Goal: Task Accomplishment & Management: Manage account settings

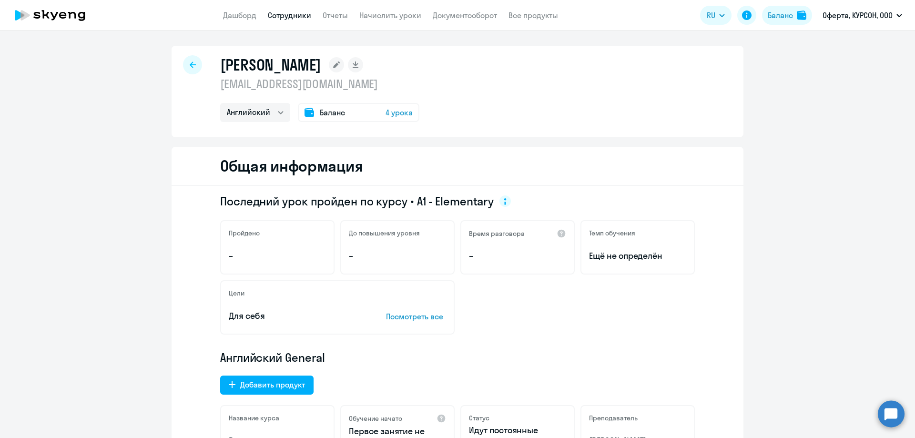
select select "english"
click at [293, 12] on link "Сотрудники" at bounding box center [289, 15] width 43 height 10
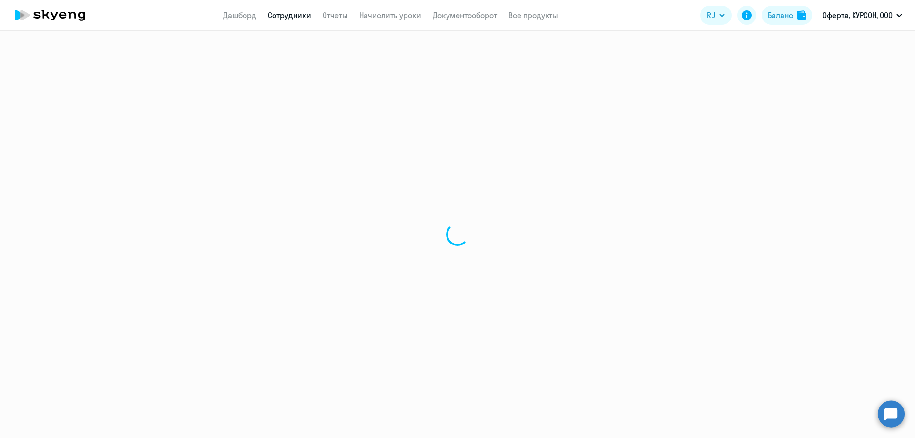
select select "30"
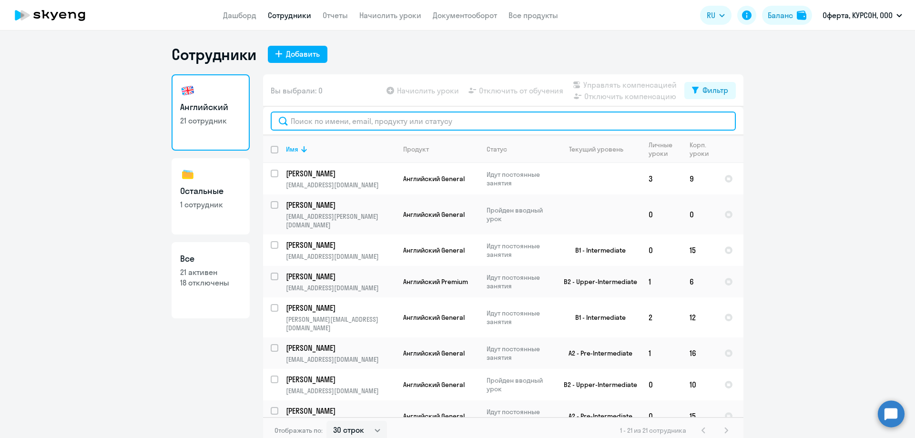
click at [374, 122] on input "text" at bounding box center [503, 120] width 465 height 19
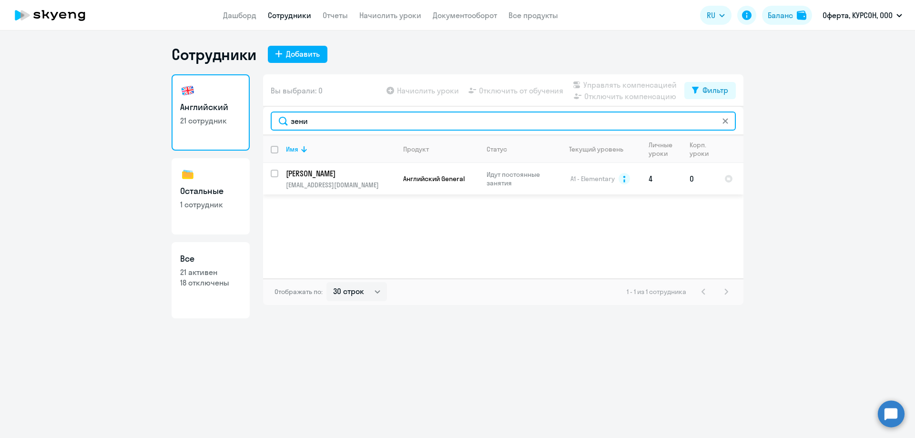
type input "зени"
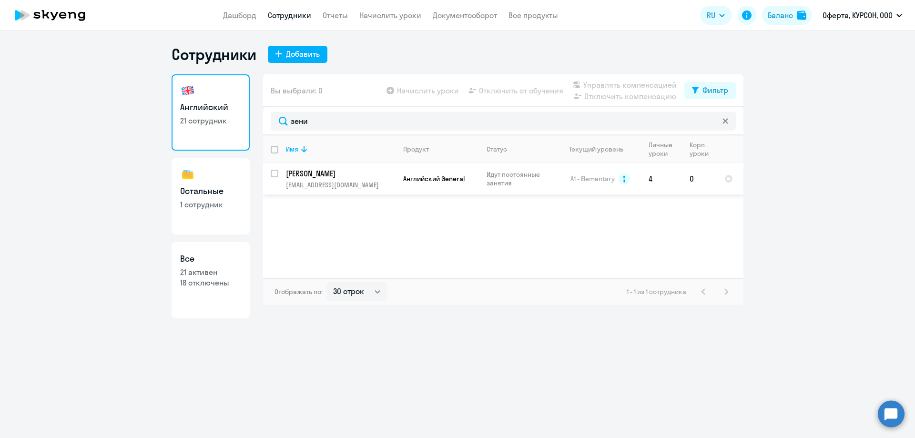
click at [274, 175] on input "select row 2557138" at bounding box center [280, 179] width 19 height 19
checkbox input "true"
click at [437, 95] on span "Начислить уроки" at bounding box center [428, 90] width 62 height 11
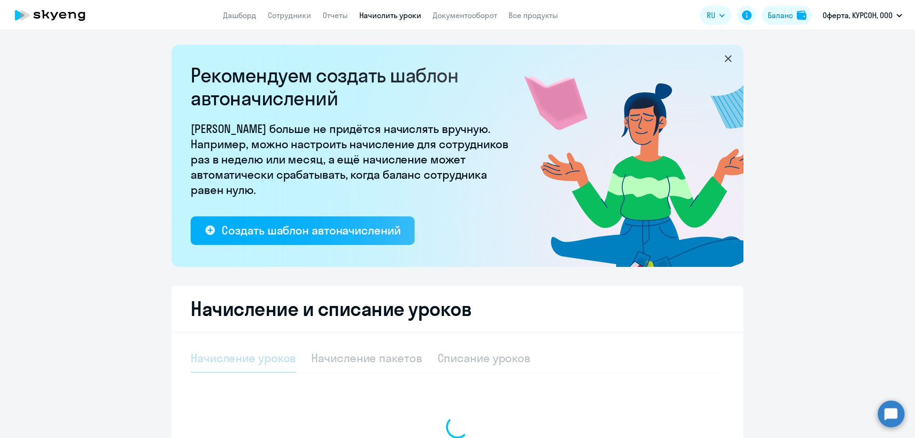
select select "10"
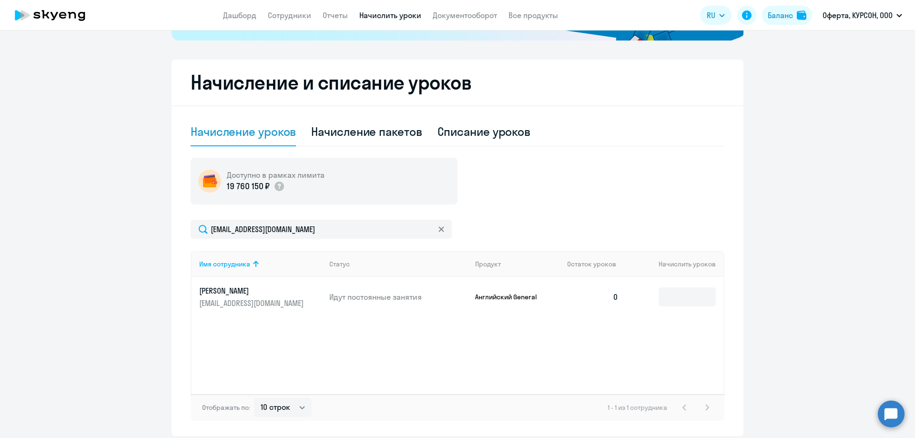
scroll to position [262, 0]
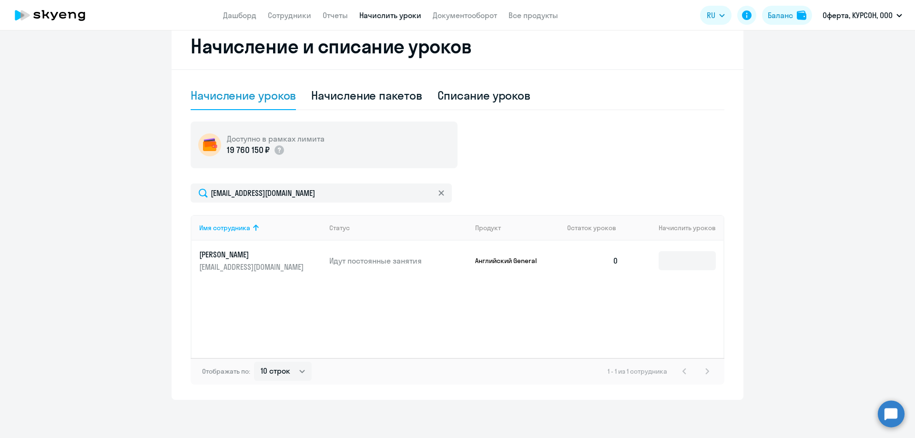
click at [218, 254] on p "[PERSON_NAME]" at bounding box center [252, 254] width 107 height 10
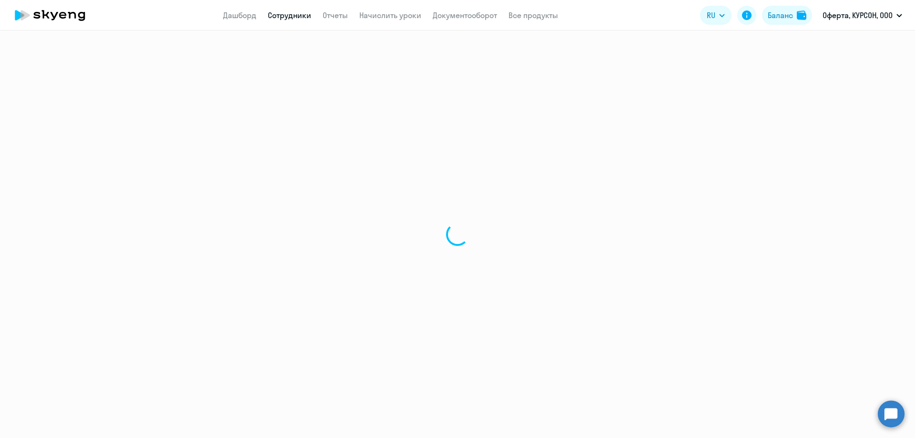
select select "english"
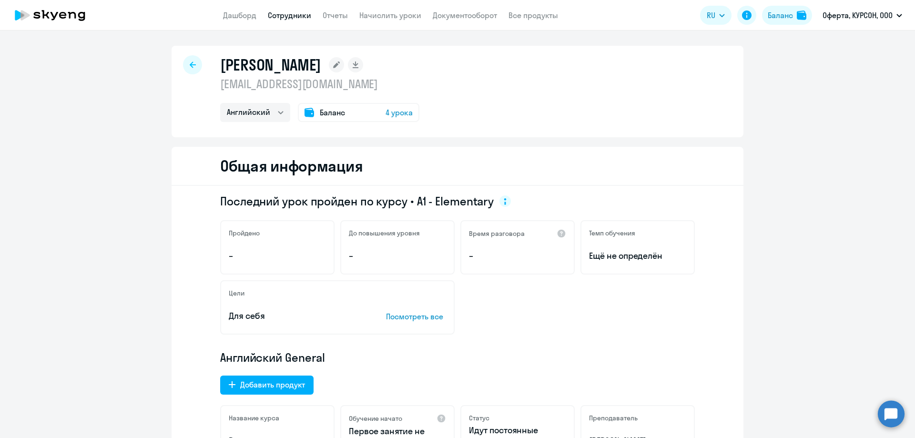
click at [385, 111] on span "4 урока" at bounding box center [398, 112] width 27 height 11
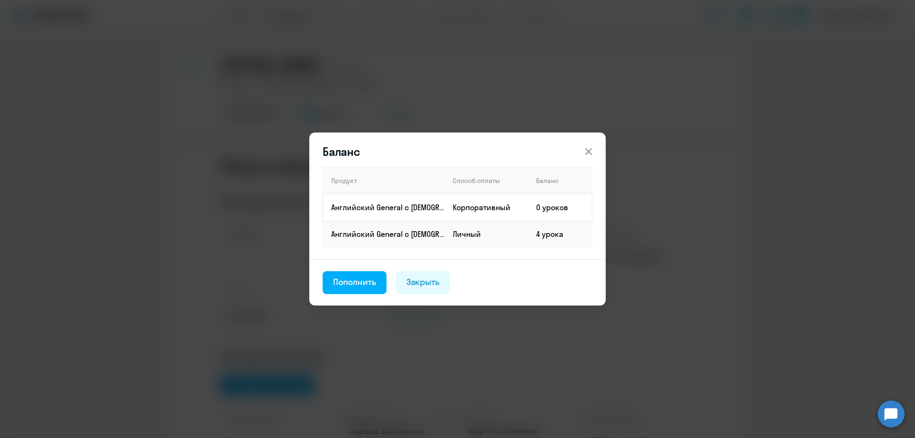
click at [454, 205] on td "Корпоративный" at bounding box center [486, 207] width 83 height 27
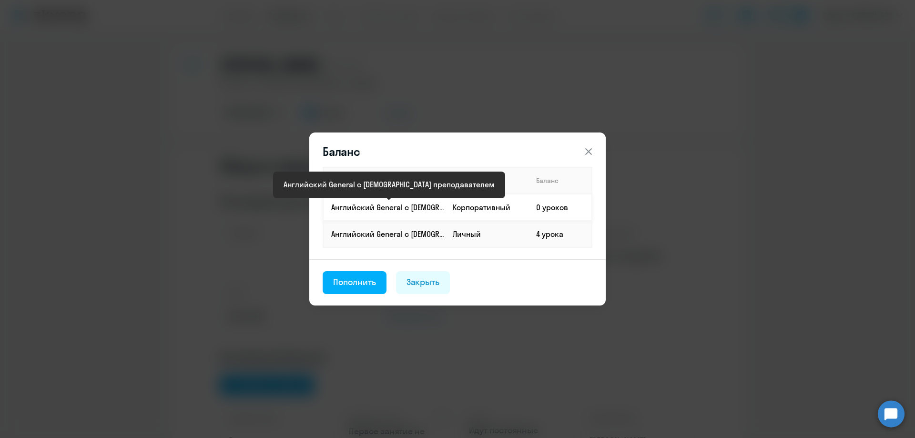
click at [375, 211] on p "Английский General с [DEMOGRAPHIC_DATA] преподавателем" at bounding box center [387, 207] width 113 height 10
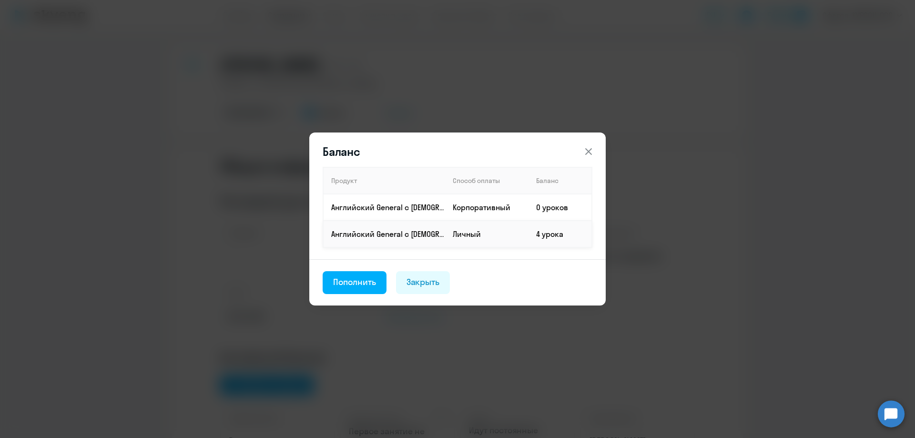
click at [368, 239] on td "Английский General с [DEMOGRAPHIC_DATA] преподавателем" at bounding box center [384, 234] width 122 height 27
click at [368, 231] on p "Английский General с [DEMOGRAPHIC_DATA] преподавателем" at bounding box center [387, 234] width 113 height 10
click at [381, 209] on p "Английский General с [DEMOGRAPHIC_DATA] преподавателем" at bounding box center [387, 207] width 113 height 10
click at [375, 200] on td "Английский General с [DEMOGRAPHIC_DATA] преподавателем" at bounding box center [384, 207] width 122 height 27
click at [538, 201] on td "0 уроков" at bounding box center [559, 207] width 63 height 27
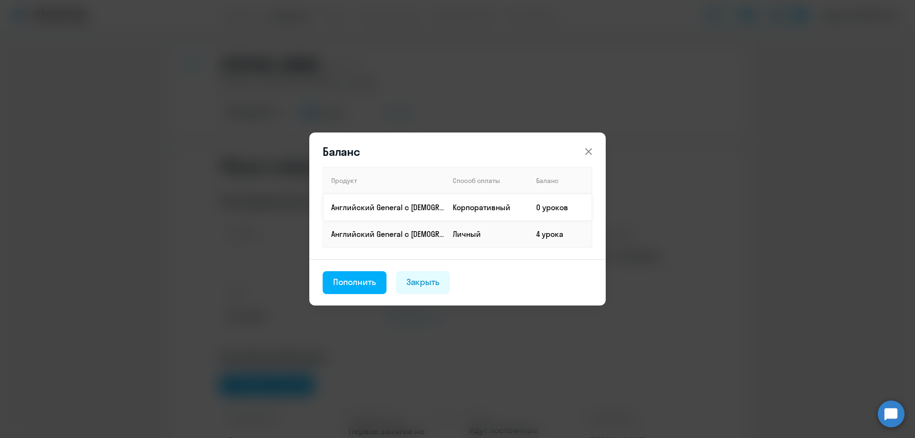
click at [547, 206] on td "0 уроков" at bounding box center [559, 207] width 63 height 27
click at [343, 281] on div "Пополнить" at bounding box center [354, 282] width 43 height 12
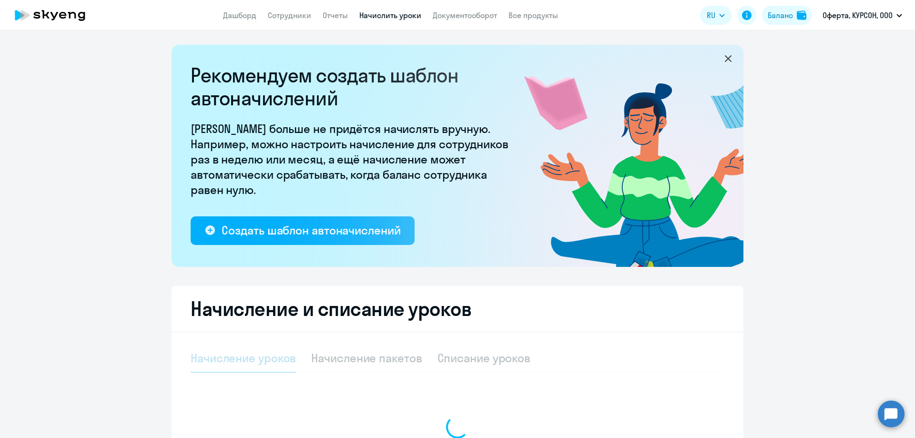
select select "10"
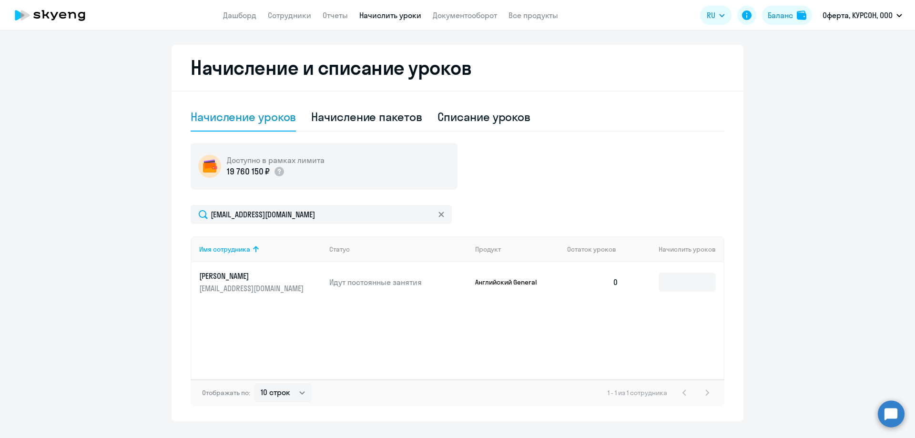
scroll to position [262, 0]
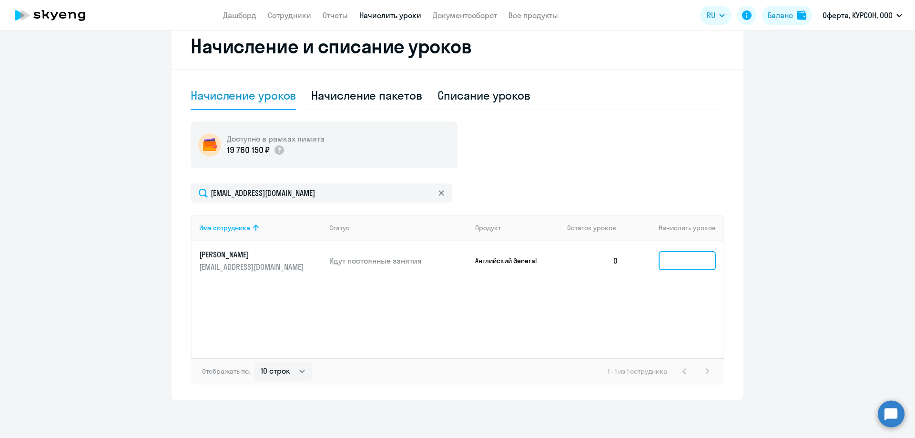
click at [671, 266] on input at bounding box center [686, 260] width 57 height 19
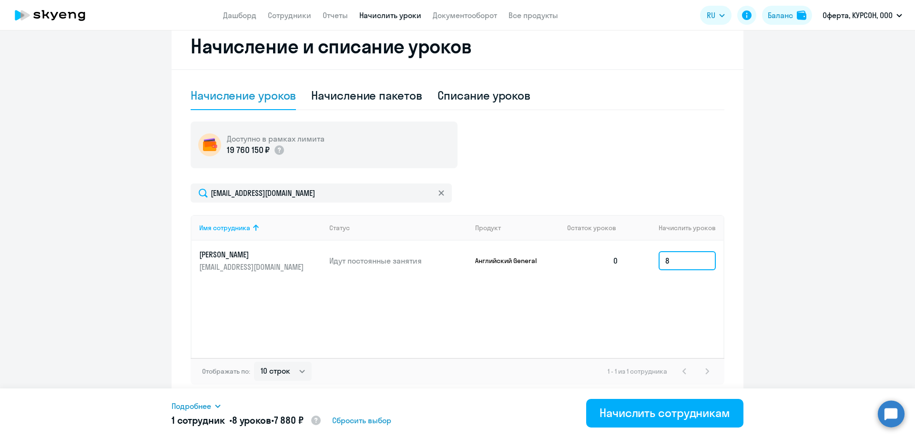
type input "8"
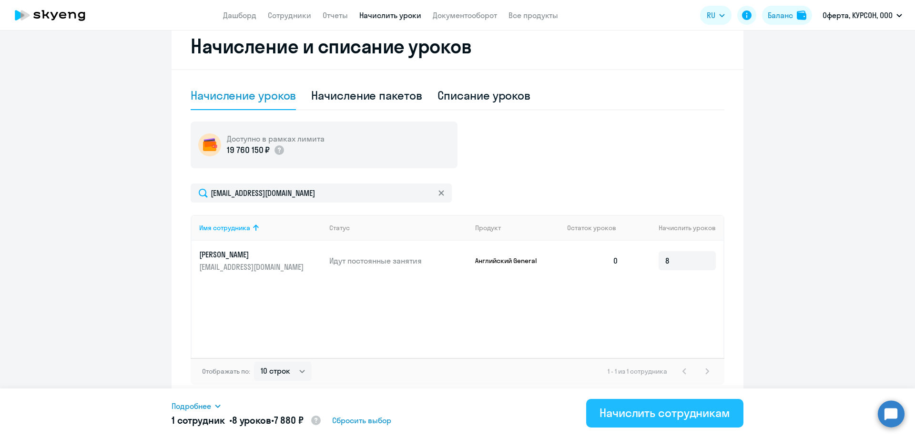
click at [649, 410] on div "Начислить сотрудникам" at bounding box center [664, 412] width 131 height 15
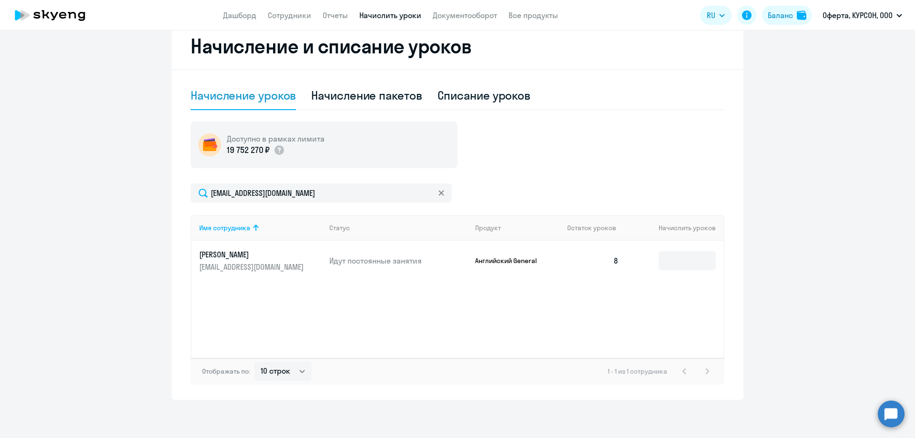
click at [282, 8] on app-header "Дашборд Сотрудники Отчеты Начислить уроки Документооборот Все продукты Дашборд …" at bounding box center [457, 15] width 915 height 30
click at [284, 12] on link "Сотрудники" at bounding box center [289, 15] width 43 height 10
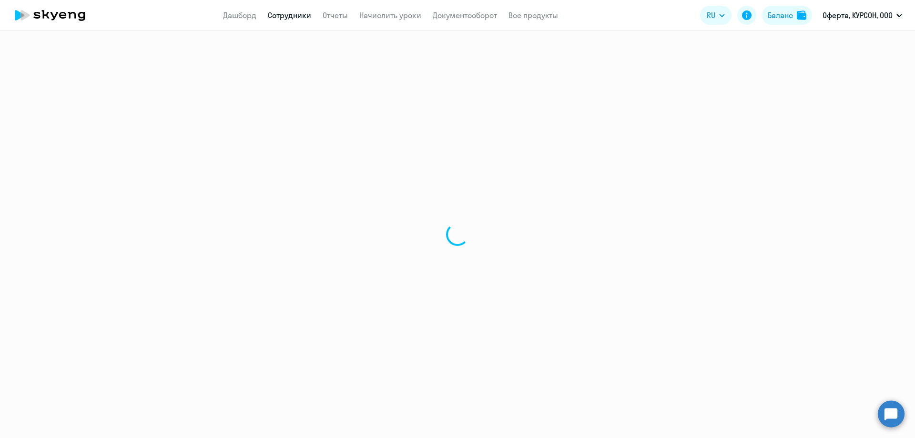
select select "30"
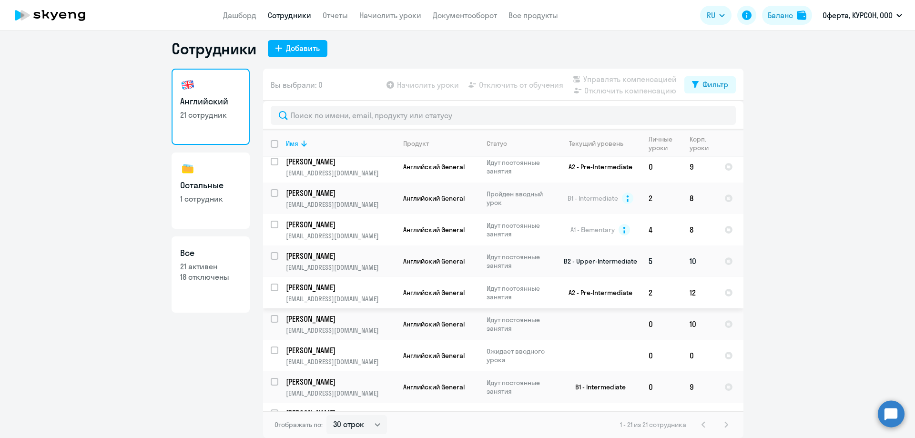
scroll to position [406, 0]
